Goal: Task Accomplishment & Management: Use online tool/utility

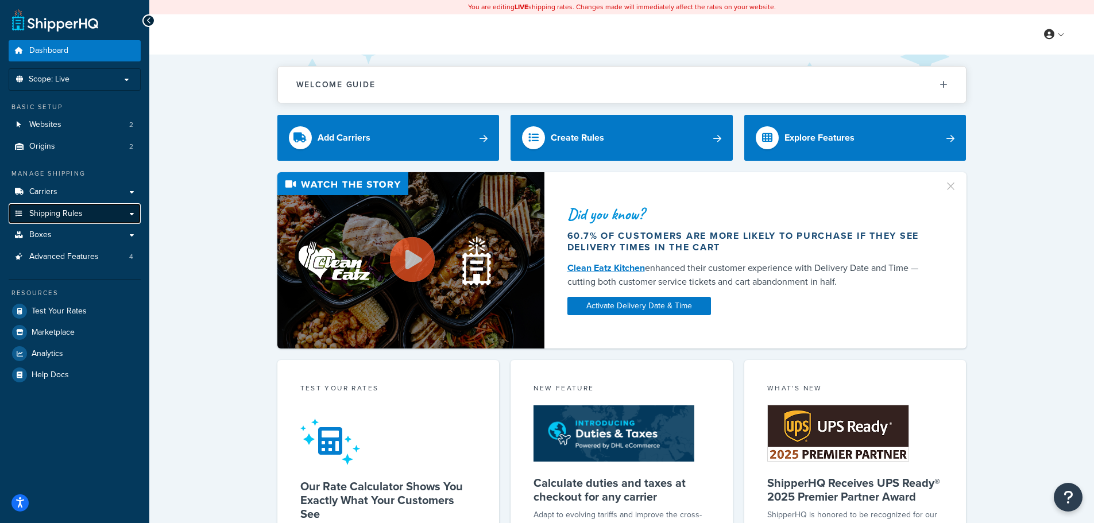
click at [62, 211] on span "Shipping Rules" at bounding box center [55, 214] width 53 height 10
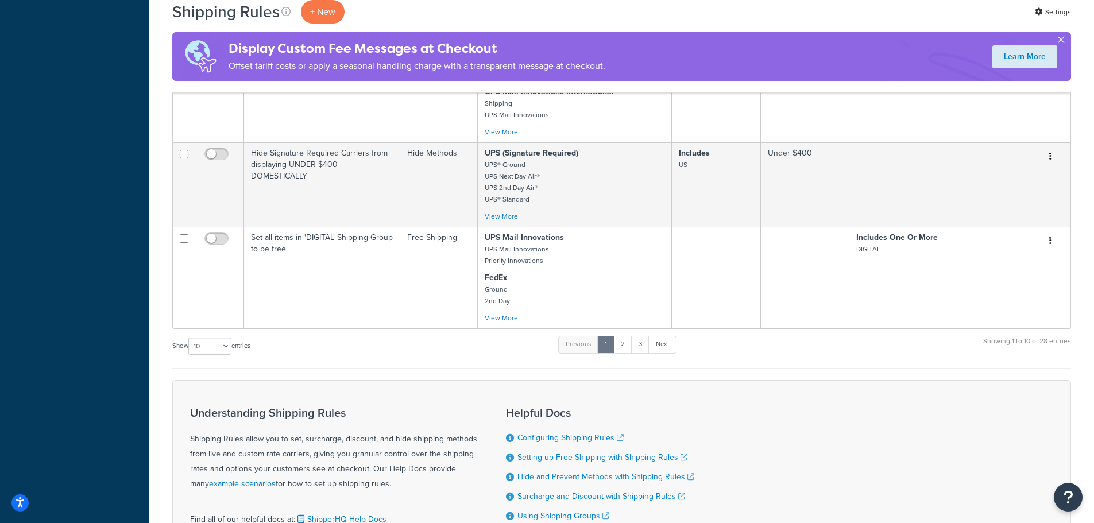
scroll to position [1112, 0]
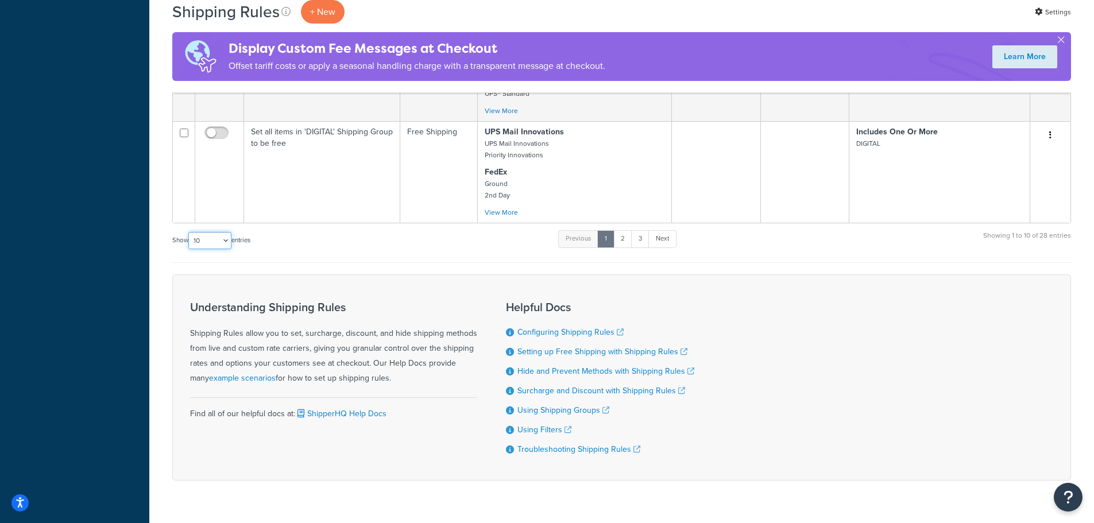
click at [217, 232] on select "10 15 25 50 100 1000" at bounding box center [209, 240] width 43 height 17
select select "1000"
click at [190, 232] on select "10 15 25 50 100 1000" at bounding box center [209, 240] width 43 height 17
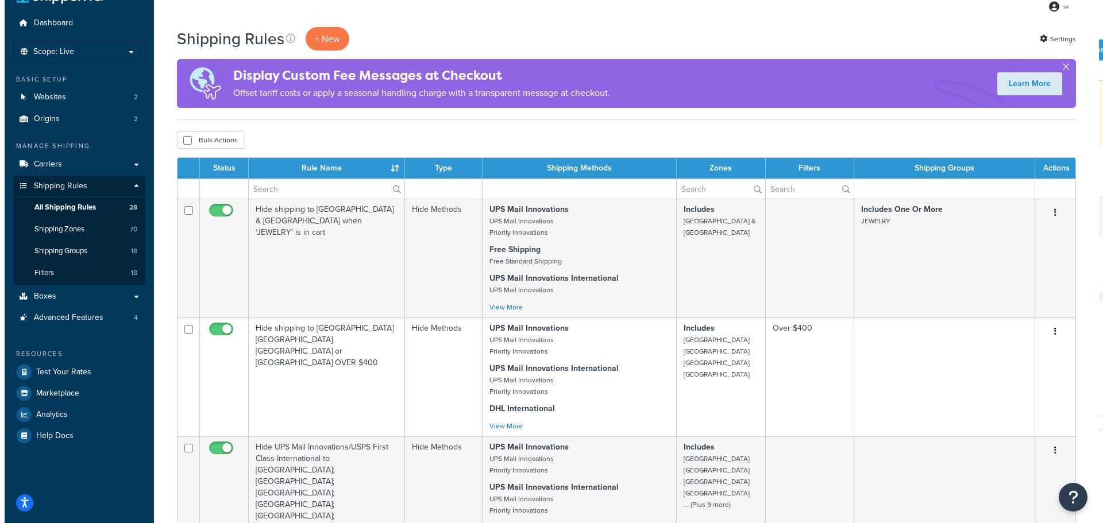
scroll to position [0, 0]
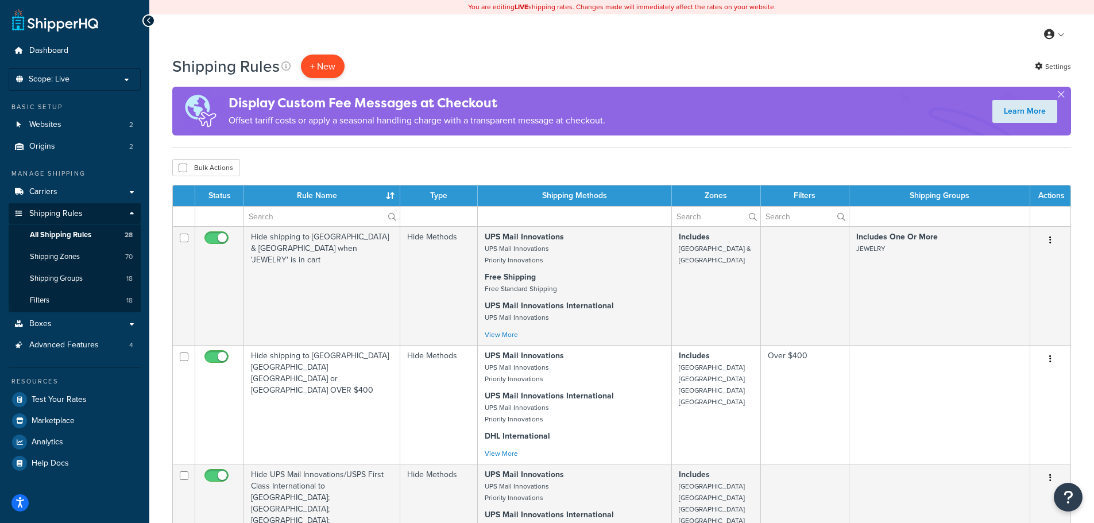
click at [323, 66] on p "+ New" at bounding box center [323, 67] width 44 height 24
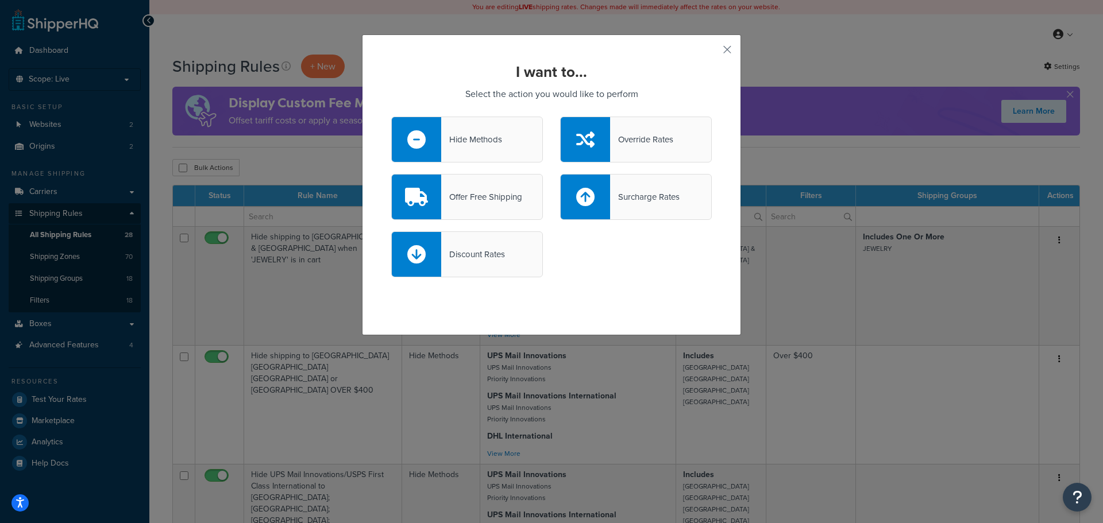
click at [674, 198] on div "Surcharge Rates" at bounding box center [644, 197] width 69 height 16
click at [0, 0] on input "Surcharge Rates" at bounding box center [0, 0] width 0 height 0
select select "CART"
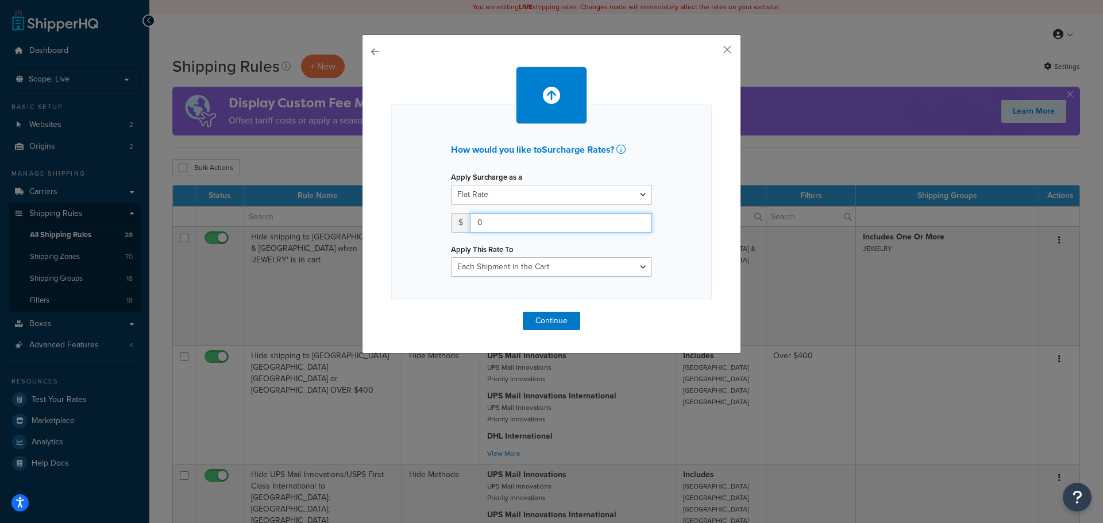
click at [496, 222] on input "0" at bounding box center [561, 223] width 182 height 20
type input ".50"
click at [528, 196] on select "Flat Rate Percentage Flat Rate & Percentage" at bounding box center [551, 195] width 201 height 20
click at [612, 271] on select "Entire Cart Each Shipment in the Cart Each Origin in the Cart Each Shipping Gro…" at bounding box center [551, 267] width 201 height 20
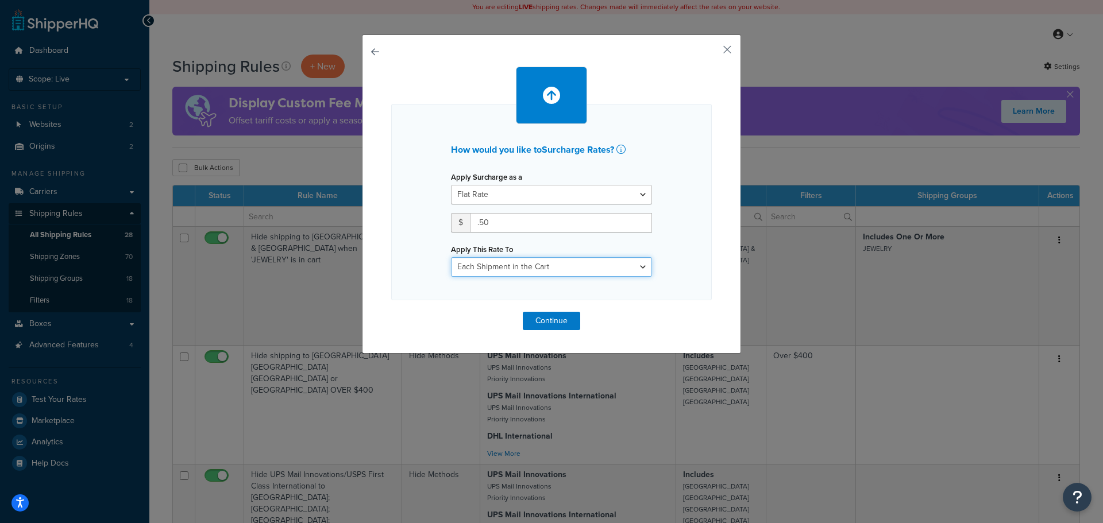
click at [451, 257] on select "Entire Cart Each Shipment in the Cart Each Origin in the Cart Each Shipping Gro…" at bounding box center [551, 267] width 201 height 20
click at [544, 327] on button "Continue" at bounding box center [551, 321] width 57 height 18
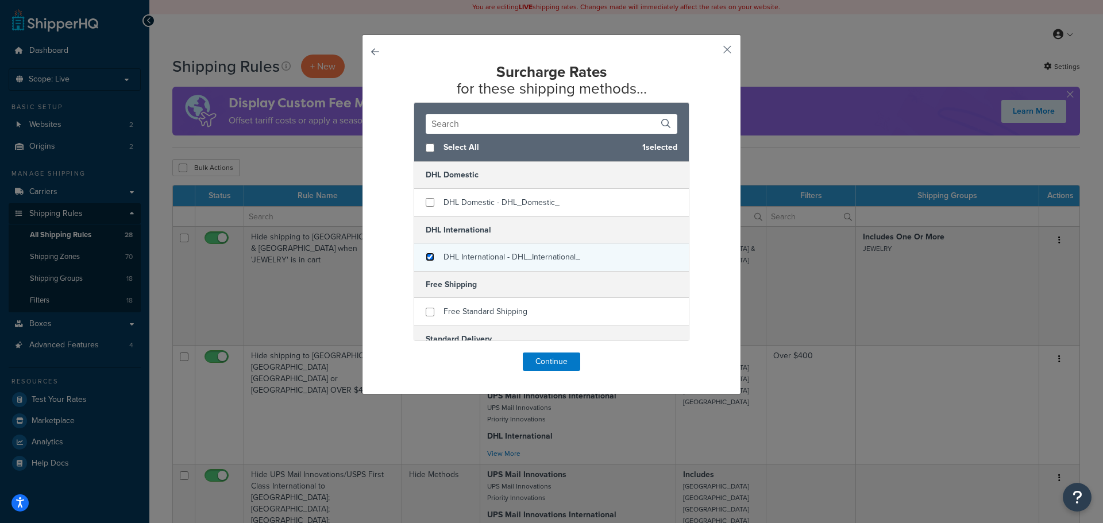
click at [426, 254] on input "checkbox" at bounding box center [430, 257] width 9 height 9
checkbox input "true"
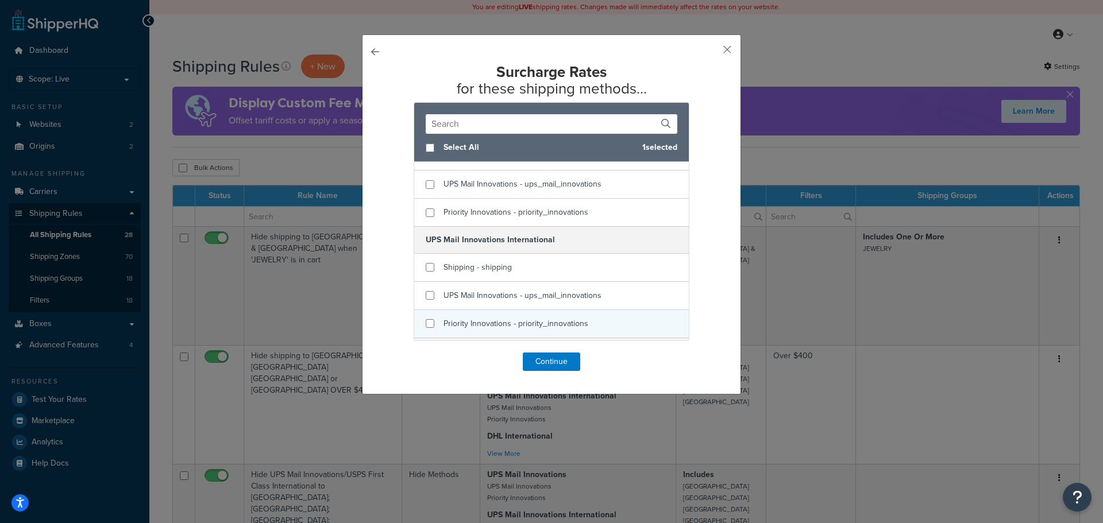
scroll to position [287, 0]
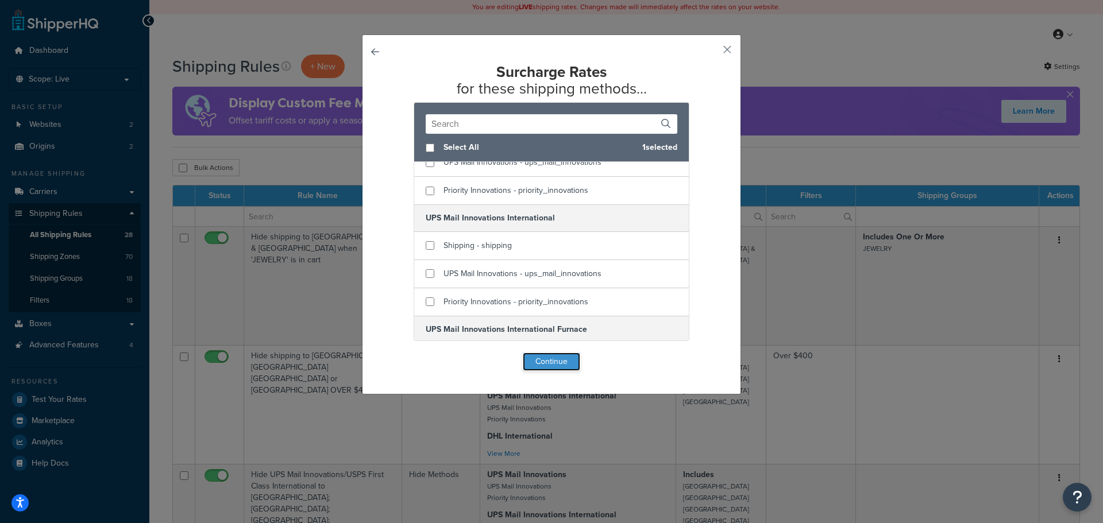
click at [542, 363] on button "Continue" at bounding box center [551, 362] width 57 height 18
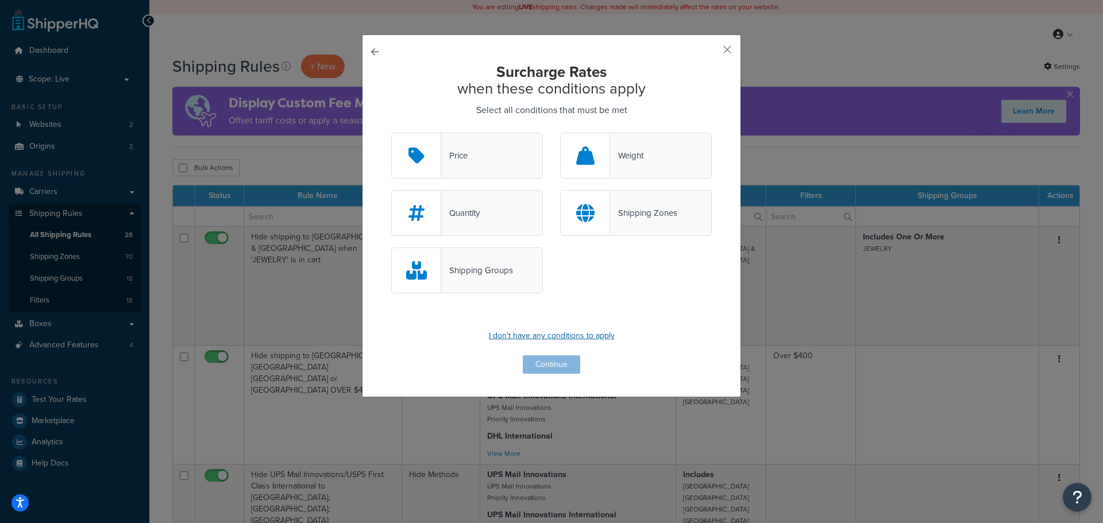
click at [507, 334] on p "I don't have any conditions to apply" at bounding box center [551, 336] width 320 height 16
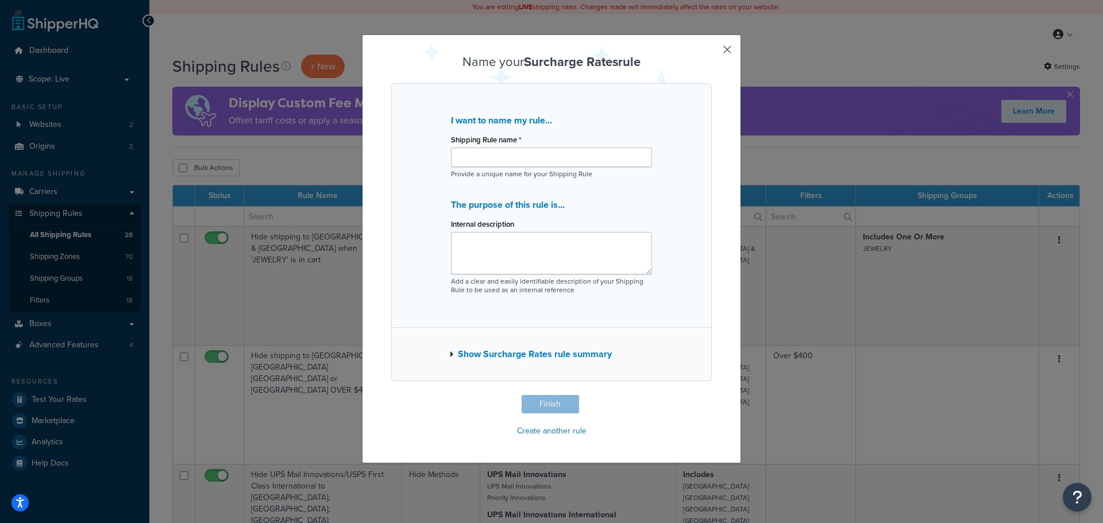
click at [477, 144] on label "Shipping Rule name *" at bounding box center [486, 140] width 70 height 9
click at [477, 148] on input "Shipping Rule name *" at bounding box center [551, 158] width 201 height 20
drag, startPoint x: 540, startPoint y: 159, endPoint x: 446, endPoint y: 158, distance: 94.2
click at [446, 158] on div "I want to name my rule... Shipping Rule name * Surcharge for Holiday Provide a …" at bounding box center [551, 205] width 320 height 245
type input "Surcharge for Holiday"
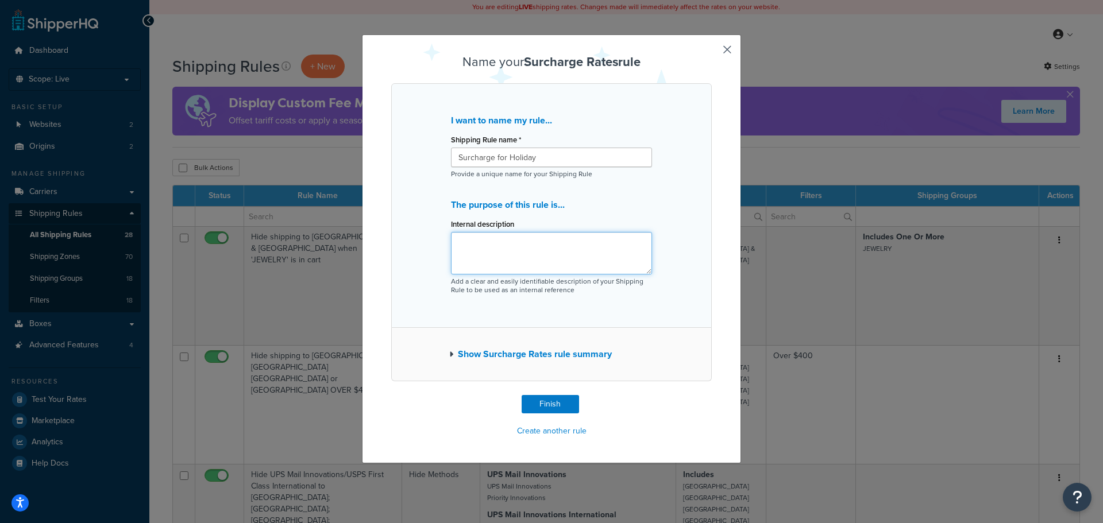
click at [467, 237] on textarea "Internal description" at bounding box center [551, 253] width 201 height 43
paste textarea "Surcharge for Holiday"
type textarea "Surcharge for Holiday"
click at [536, 403] on button "Finish" at bounding box center [549, 404] width 57 height 18
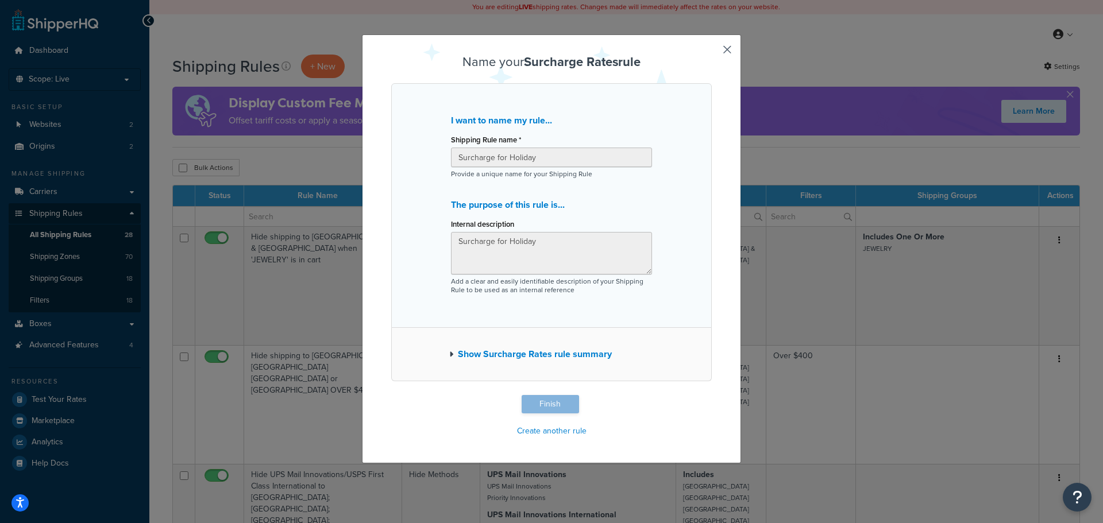
type input "Surcharge for Holiday"
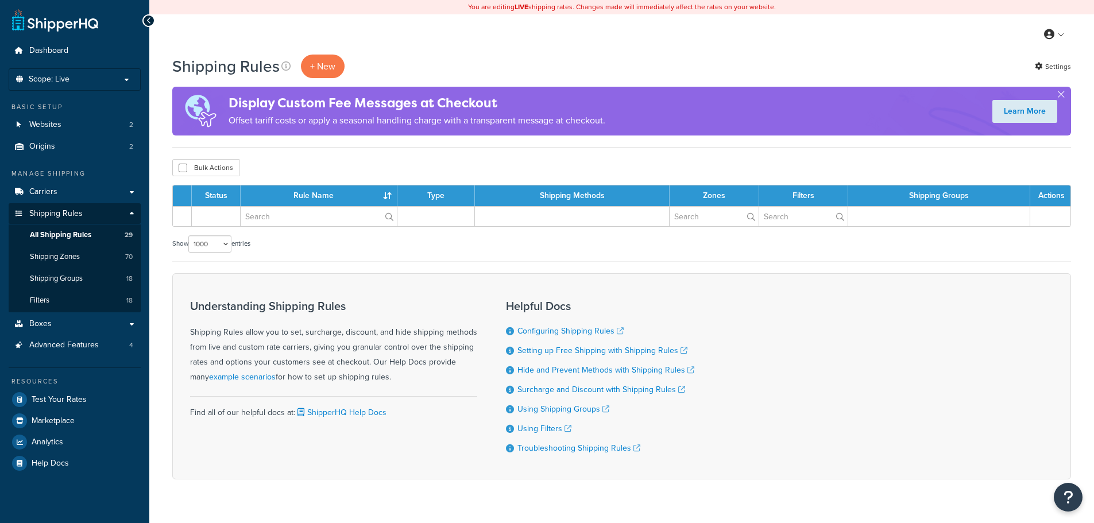
select select "1000"
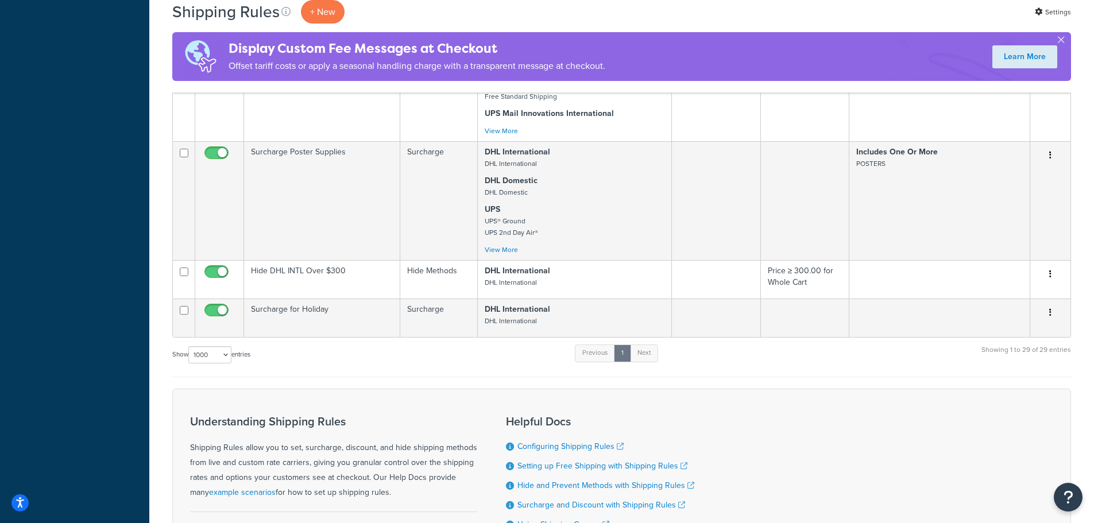
scroll to position [2897, 0]
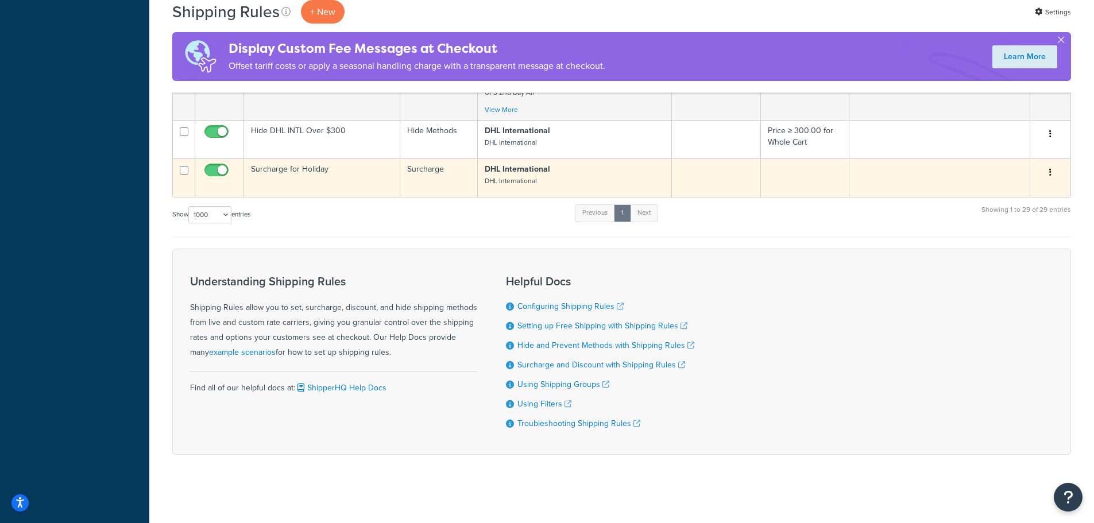
click at [1048, 171] on button "button" at bounding box center [1050, 173] width 16 height 18
click at [1017, 186] on link "Edit" at bounding box center [1012, 195] width 91 height 24
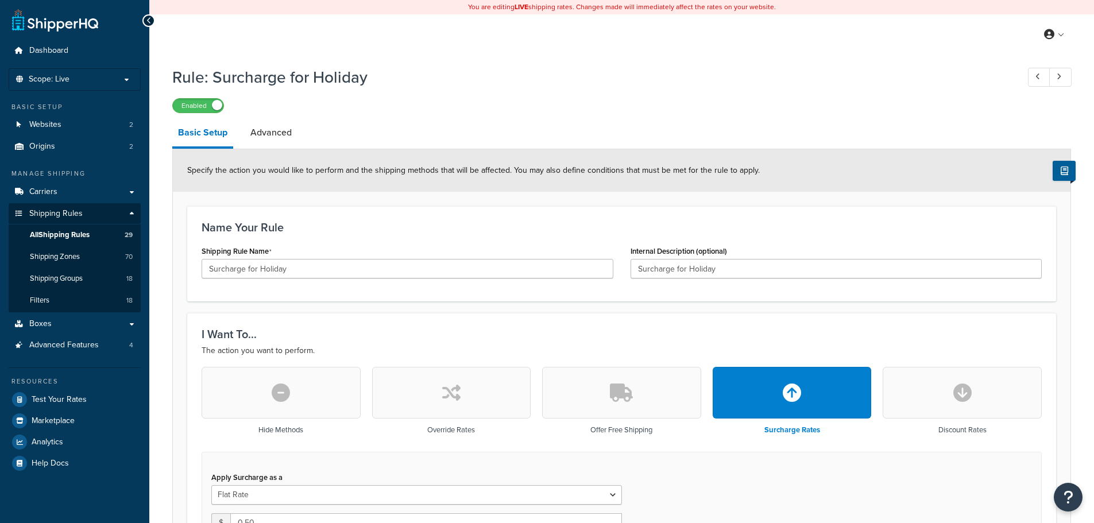
select select "CART"
click at [283, 136] on link "Advanced" at bounding box center [271, 133] width 53 height 28
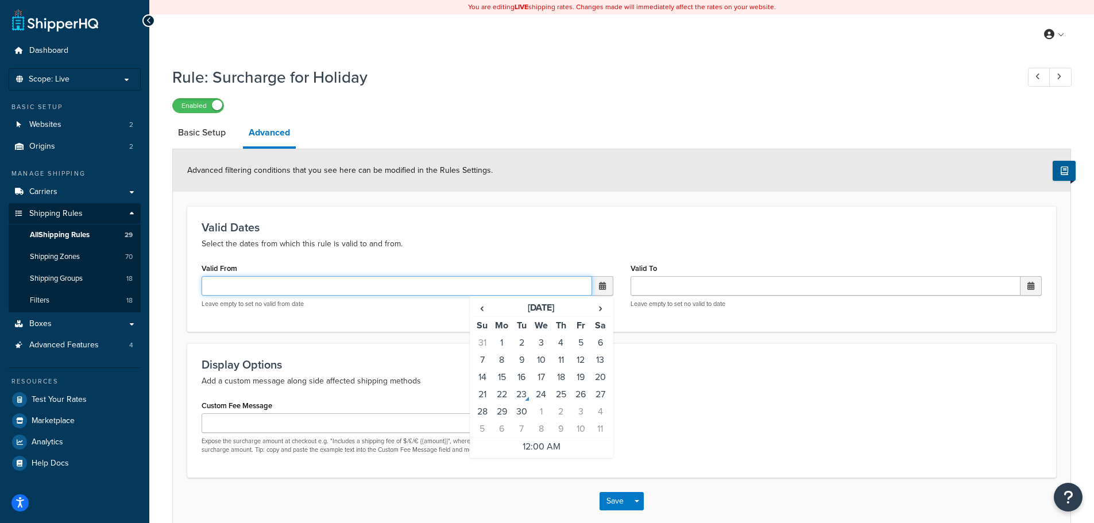
click at [460, 293] on input "Valid From" at bounding box center [397, 286] width 391 height 20
click at [526, 392] on td "23" at bounding box center [522, 394] width 20 height 17
type input "09/23/2025 12:00 AM"
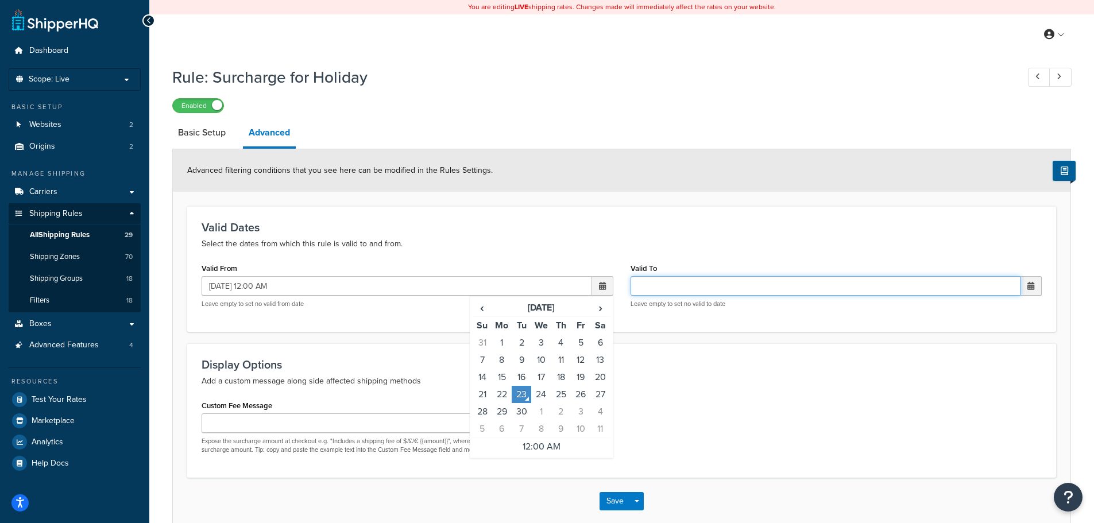
click at [708, 283] on input "Valid To" at bounding box center [826, 286] width 391 height 20
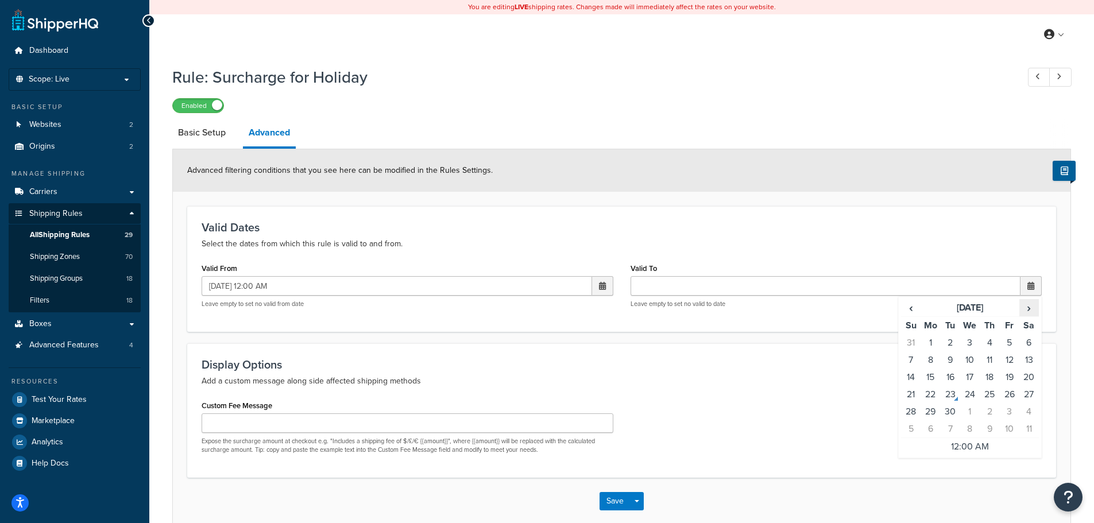
click at [1033, 309] on span "›" at bounding box center [1029, 308] width 18 height 16
click at [972, 408] on td "31" at bounding box center [970, 411] width 20 height 17
type input "12/31/2025 12:00 AM"
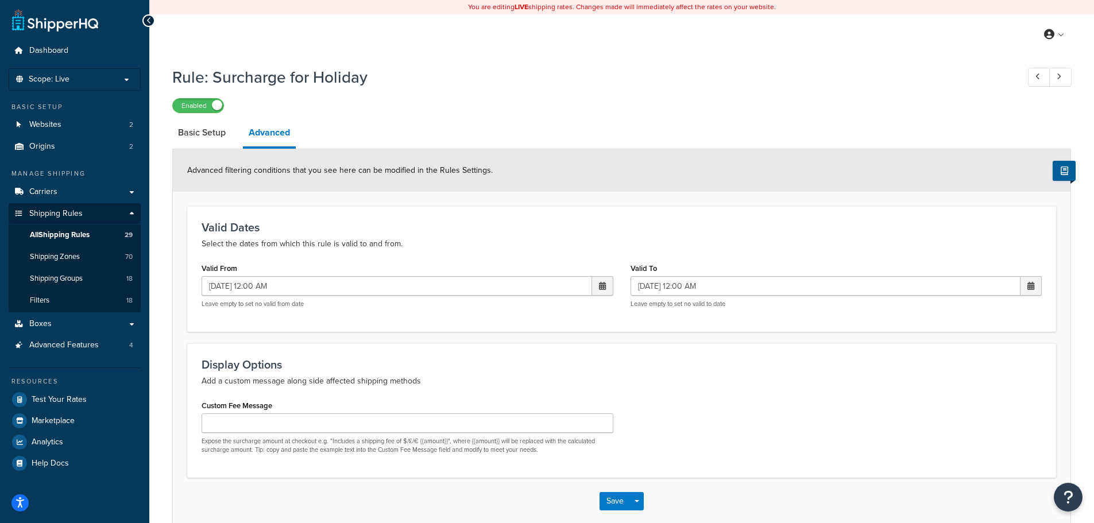
click at [781, 392] on div "Display Options Add a custom message along side affected shipping methods Custo…" at bounding box center [621, 410] width 869 height 134
click at [617, 503] on button "Save" at bounding box center [615, 501] width 31 height 18
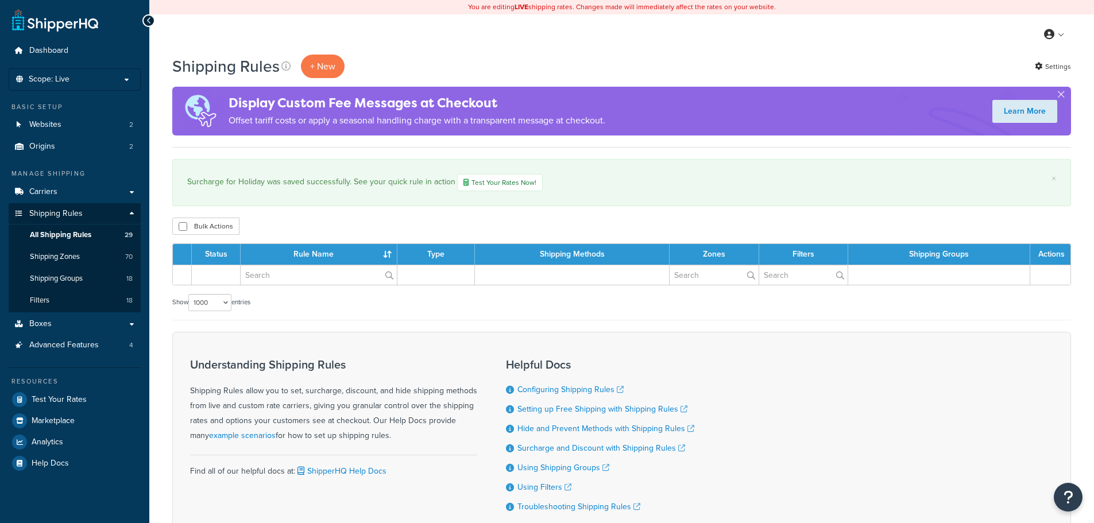
select select "1000"
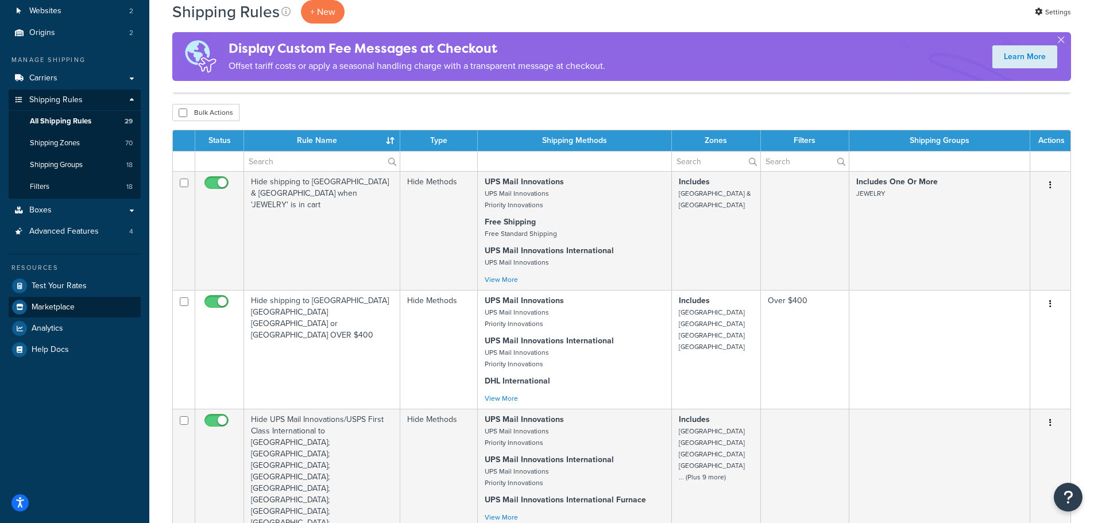
scroll to position [115, 0]
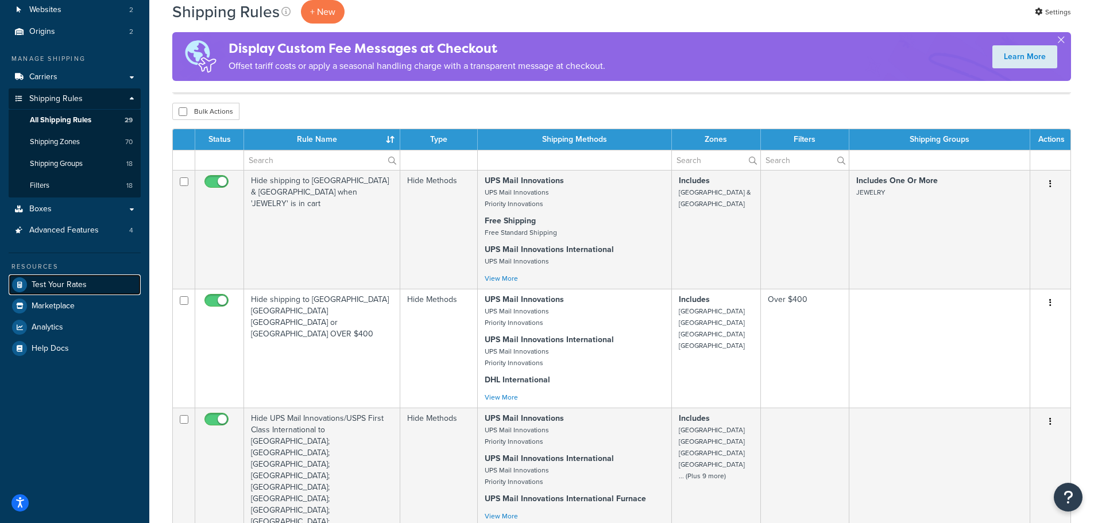
click at [67, 281] on span "Test Your Rates" at bounding box center [59, 285] width 55 height 10
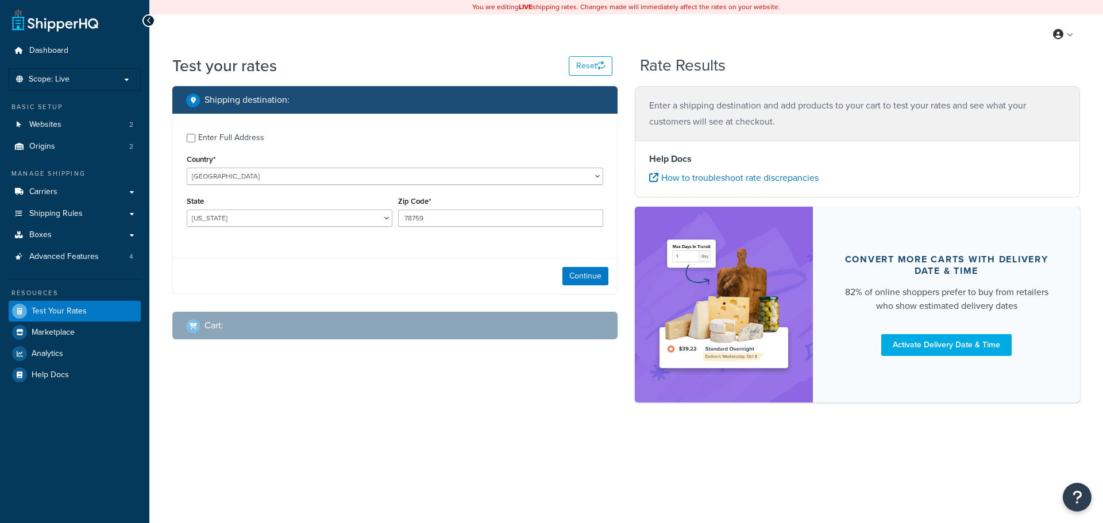
select select "[GEOGRAPHIC_DATA]"
click at [293, 180] on select "[GEOGRAPHIC_DATA] [GEOGRAPHIC_DATA] [GEOGRAPHIC_DATA] [GEOGRAPHIC_DATA] [GEOGRA…" at bounding box center [395, 176] width 416 height 17
select select "AU"
click at [187, 168] on select "United States United Kingdom Afghanistan Åland Islands Albania Algeria American…" at bounding box center [395, 176] width 416 height 17
drag, startPoint x: 439, startPoint y: 221, endPoint x: 341, endPoint y: 213, distance: 99.1
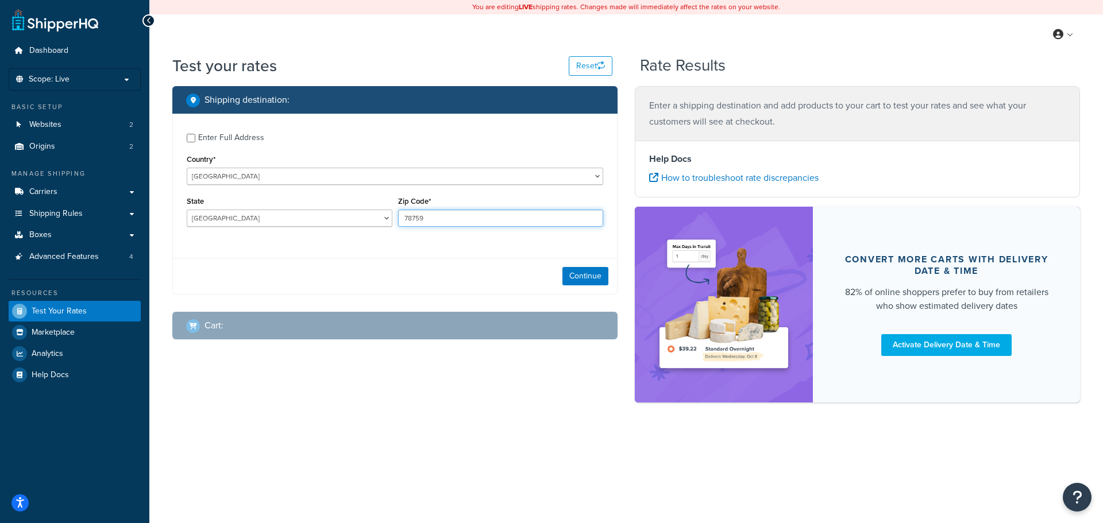
click at [341, 213] on div "State Australian Capital Territory New South Wales Northern Territory Queenslan…" at bounding box center [395, 215] width 422 height 42
type input "2000"
click at [586, 270] on button "Continue" at bounding box center [585, 276] width 46 height 18
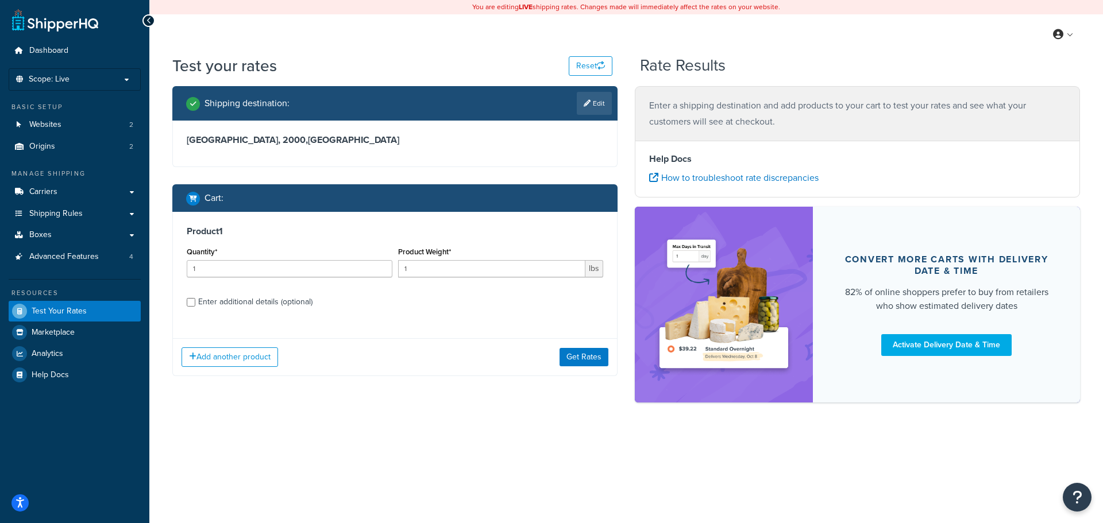
click at [186, 300] on div "Product 1 Quantity* 1 Product Weight* 1 lbs Enter additional details (optional)" at bounding box center [395, 271] width 444 height 118
click at [570, 360] on button "Get Rates" at bounding box center [583, 357] width 49 height 18
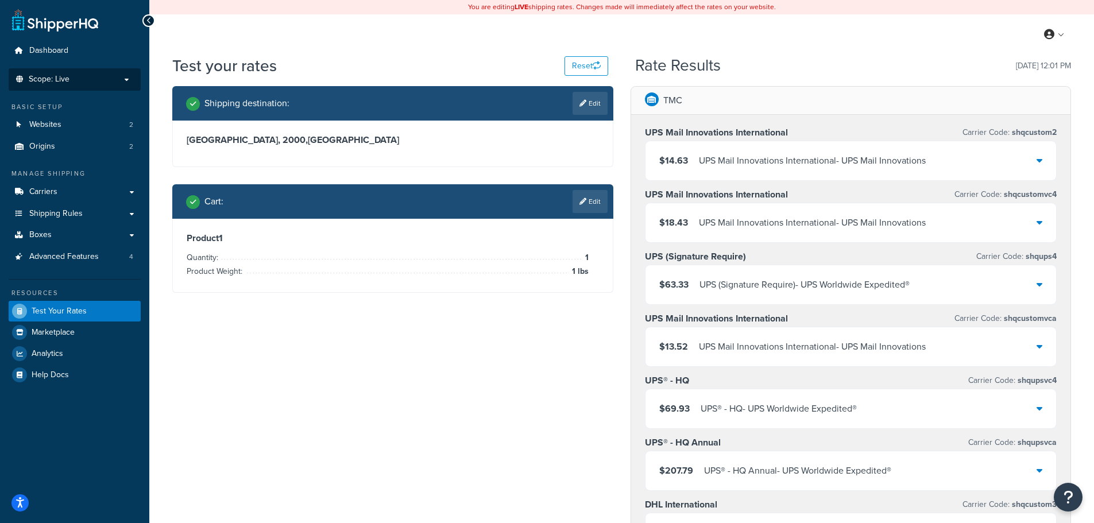
click at [41, 79] on span "Scope: Live" at bounding box center [49, 80] width 41 height 10
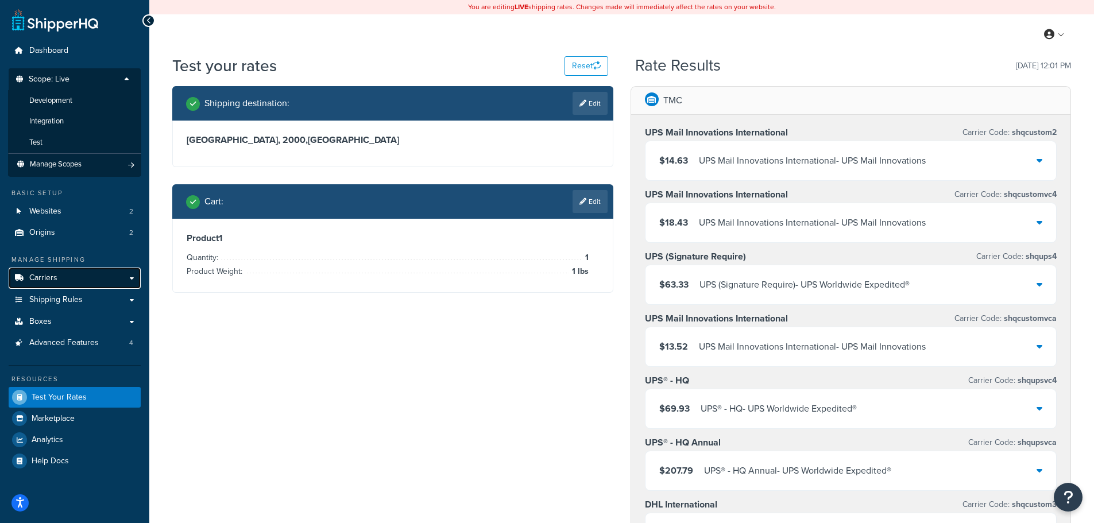
click at [41, 277] on span "Carriers" at bounding box center [43, 278] width 28 height 10
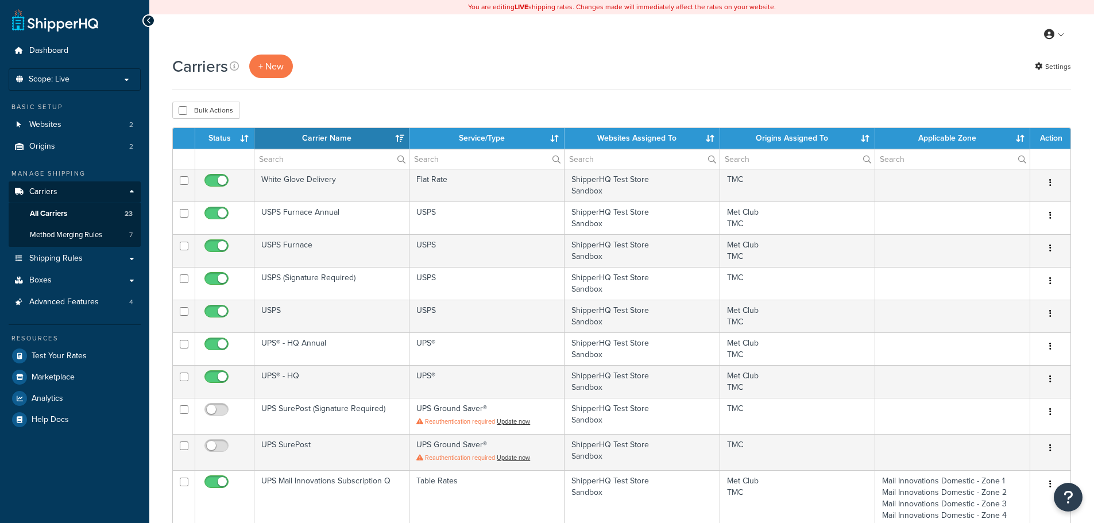
select select "15"
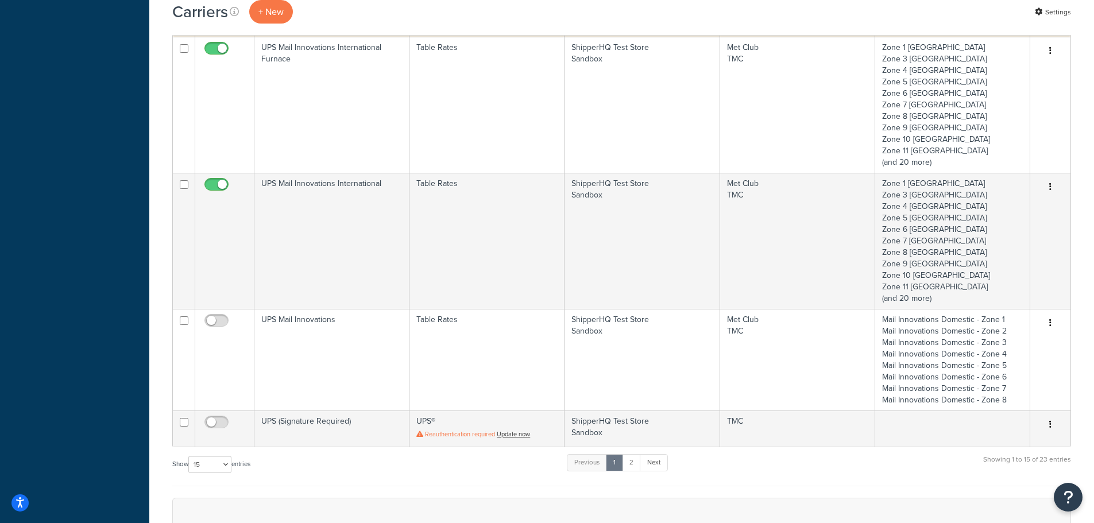
scroll to position [689, 0]
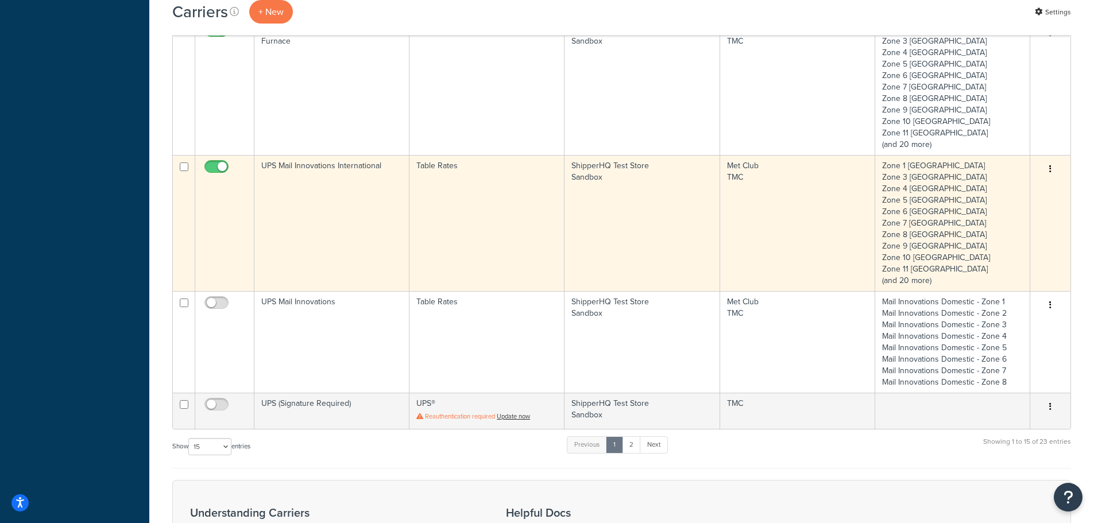
click at [213, 172] on input "checkbox" at bounding box center [218, 170] width 32 height 14
checkbox input "false"
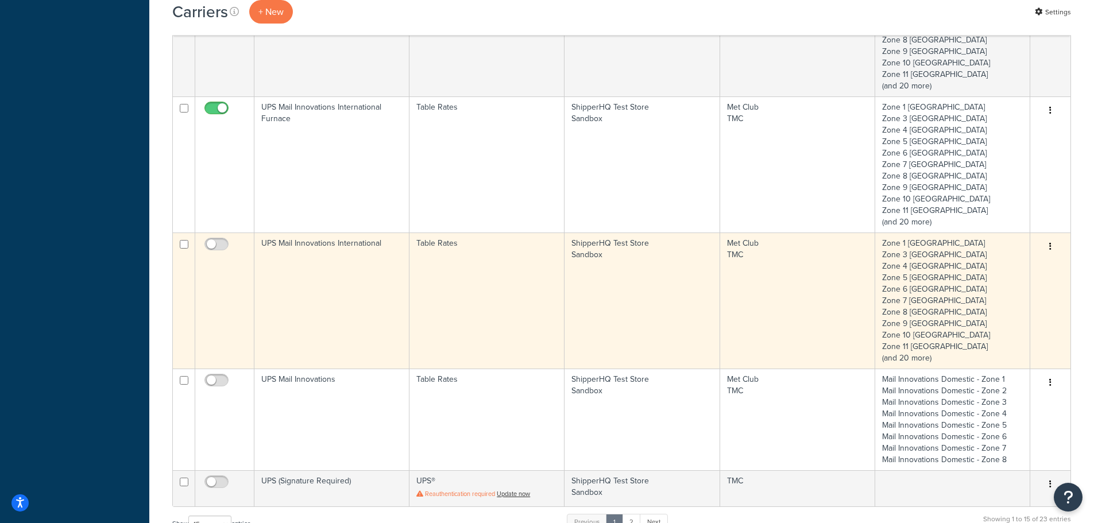
scroll to position [517, 0]
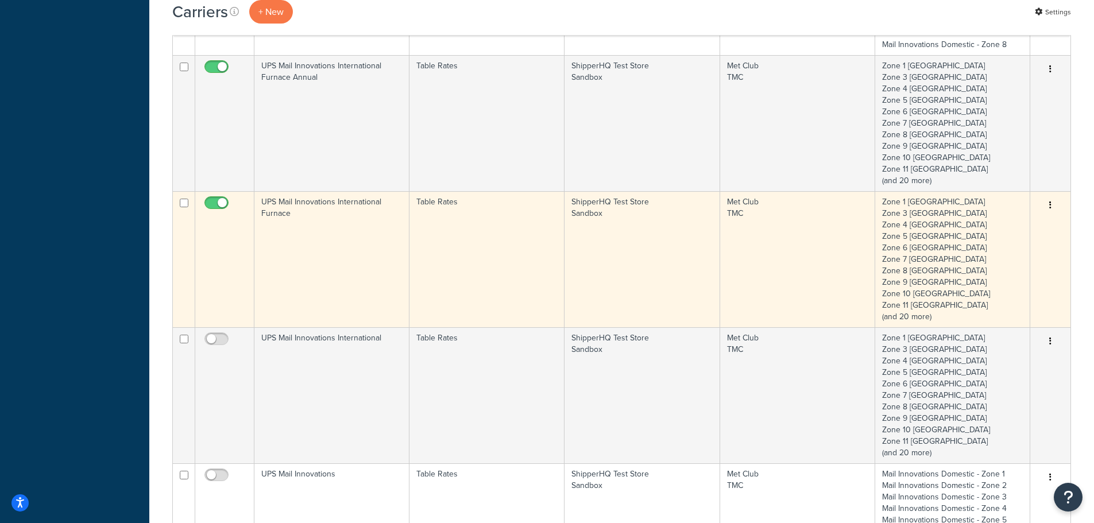
click at [212, 211] on input "checkbox" at bounding box center [218, 206] width 32 height 14
checkbox input "false"
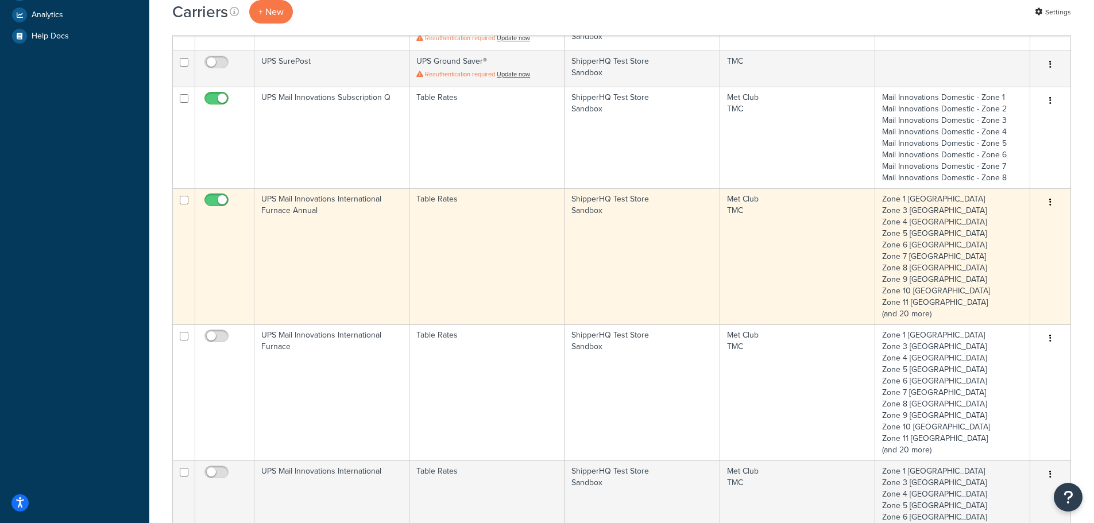
scroll to position [345, 0]
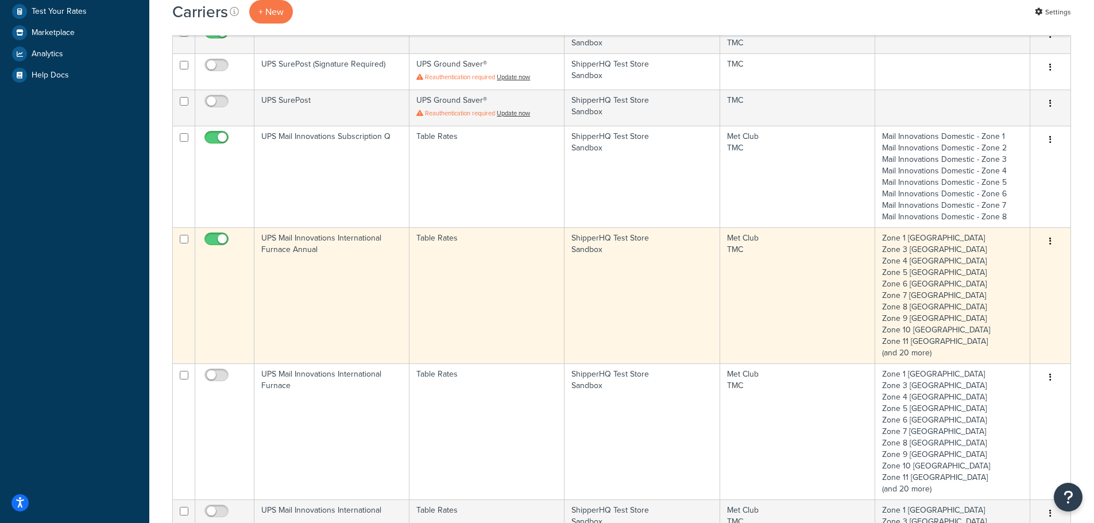
click at [213, 242] on input "checkbox" at bounding box center [218, 242] width 32 height 14
checkbox input "false"
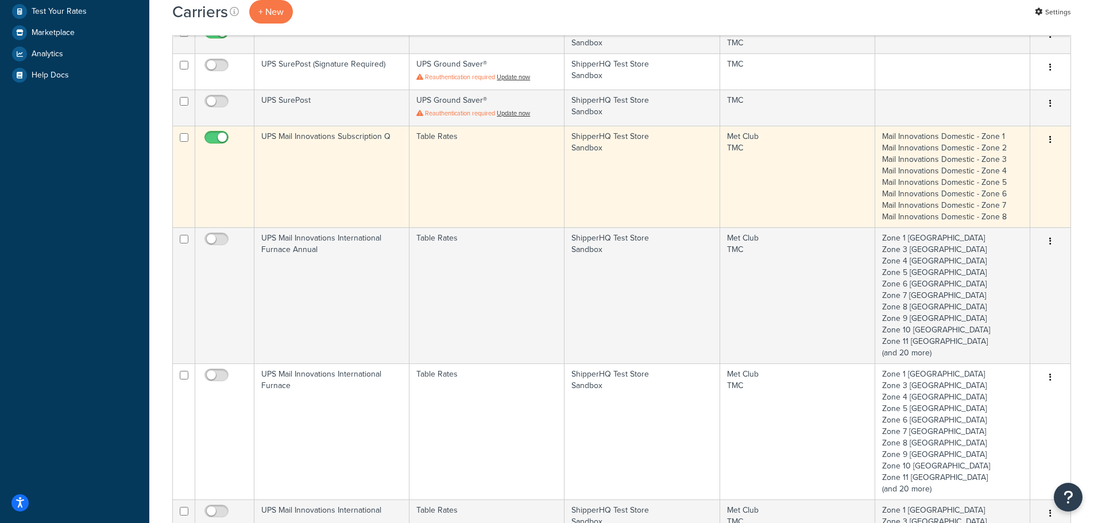
click at [214, 136] on input "checkbox" at bounding box center [218, 140] width 32 height 14
checkbox input "false"
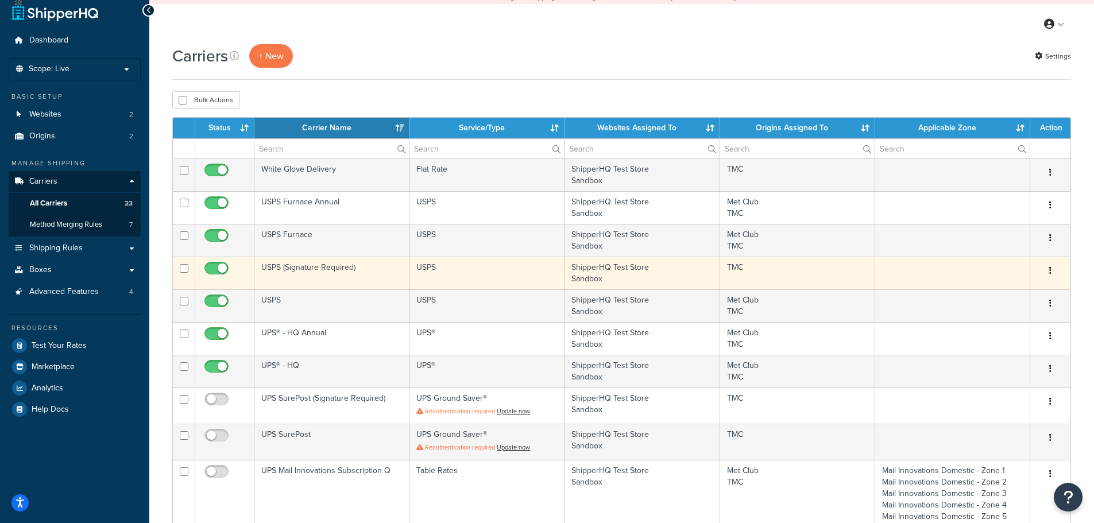
scroll to position [0, 0]
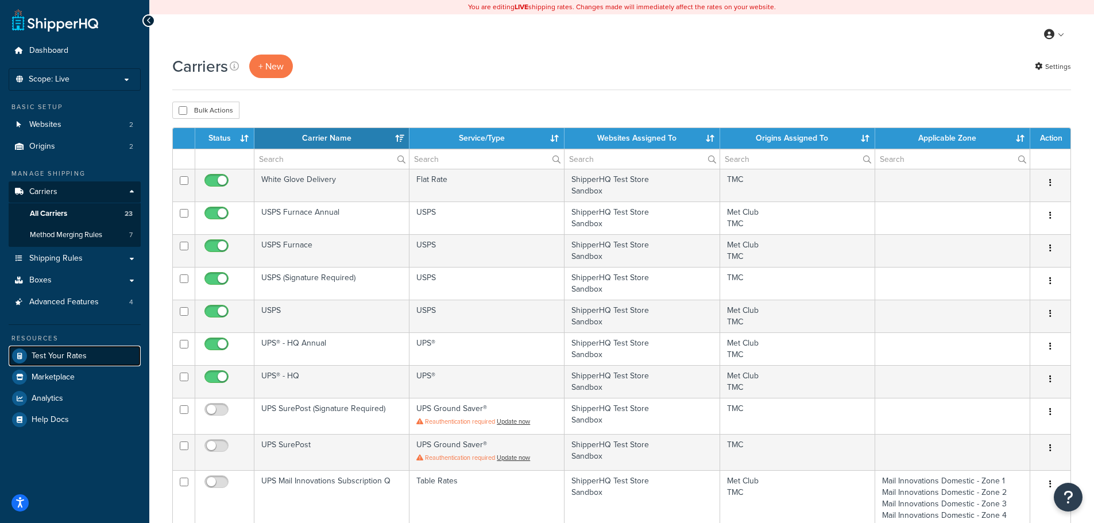
click at [79, 349] on link "Test Your Rates" at bounding box center [75, 356] width 132 height 21
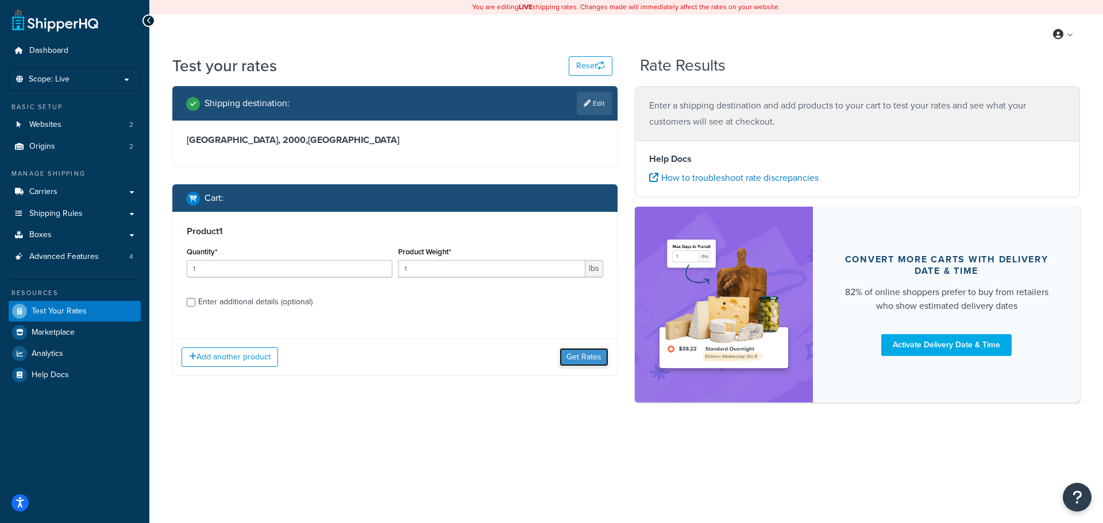
click at [570, 357] on button "Get Rates" at bounding box center [583, 357] width 49 height 18
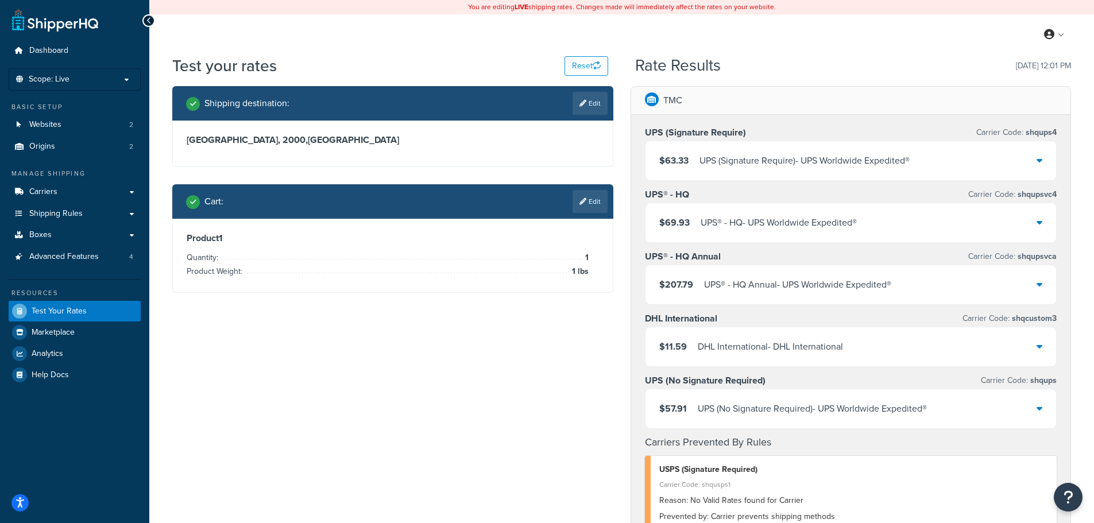
click at [759, 349] on div "DHL International - DHL International" at bounding box center [770, 347] width 145 height 16
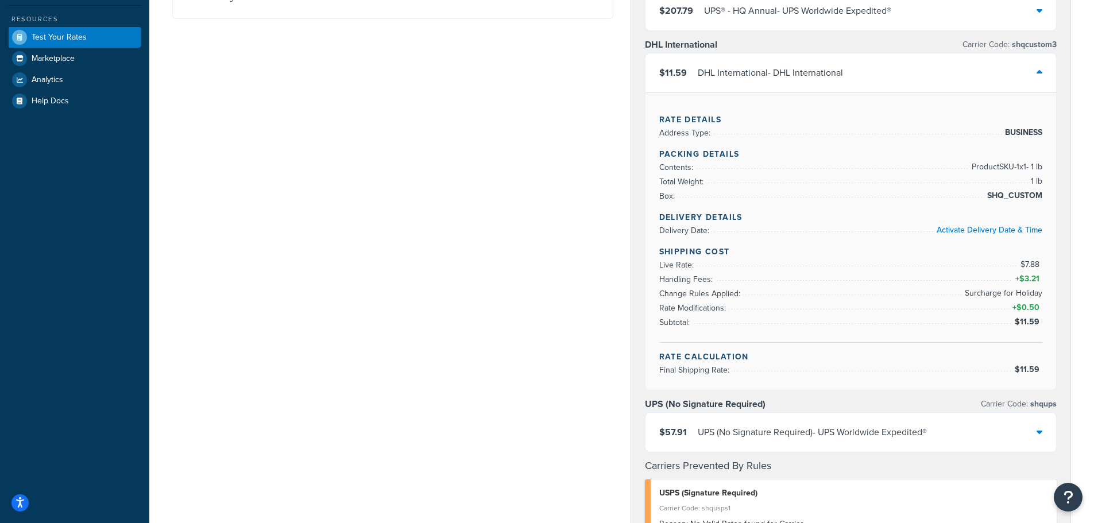
scroll to position [287, 0]
